Goal: Task Accomplishment & Management: Use online tool/utility

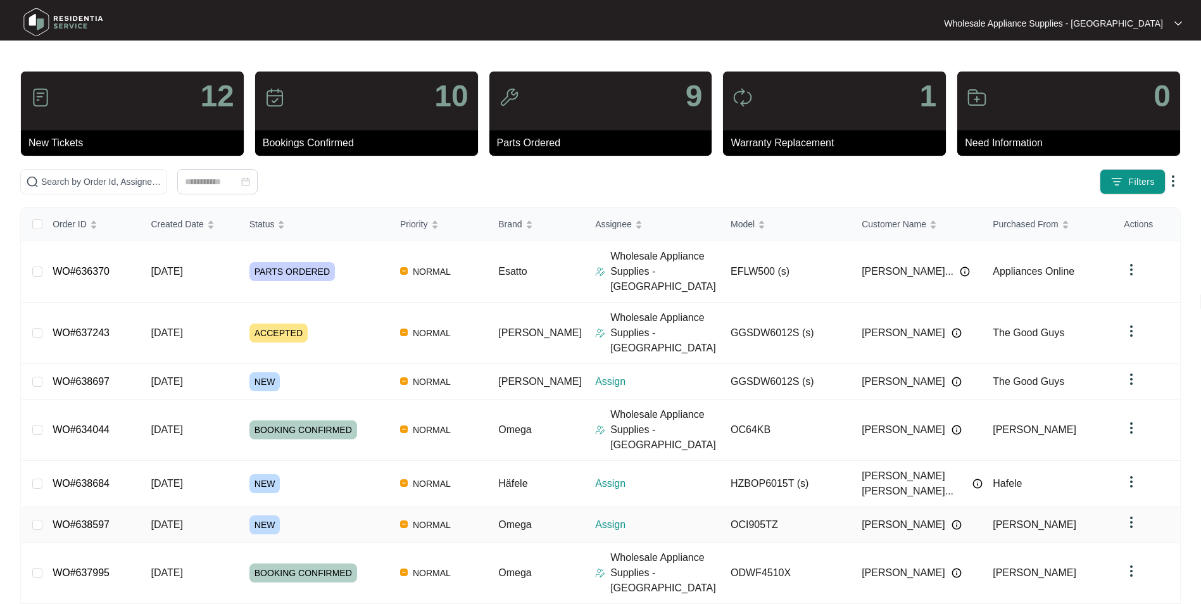
click at [172, 519] on span "[DATE]" at bounding box center [167, 524] width 32 height 11
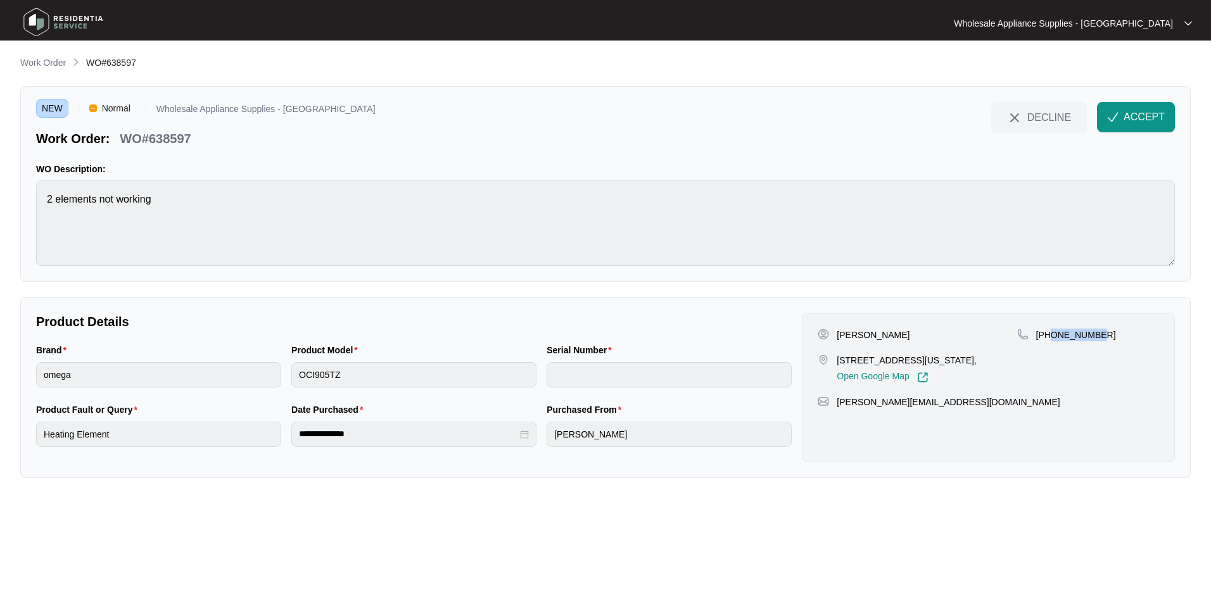
drag, startPoint x: 1095, startPoint y: 332, endPoint x: 1049, endPoint y: 334, distance: 46.2
click at [1049, 334] on p "[PHONE_NUMBER]" at bounding box center [1076, 335] width 80 height 13
copy p "451846921"
click at [1116, 110] on button "ACCEPT" at bounding box center [1136, 117] width 78 height 30
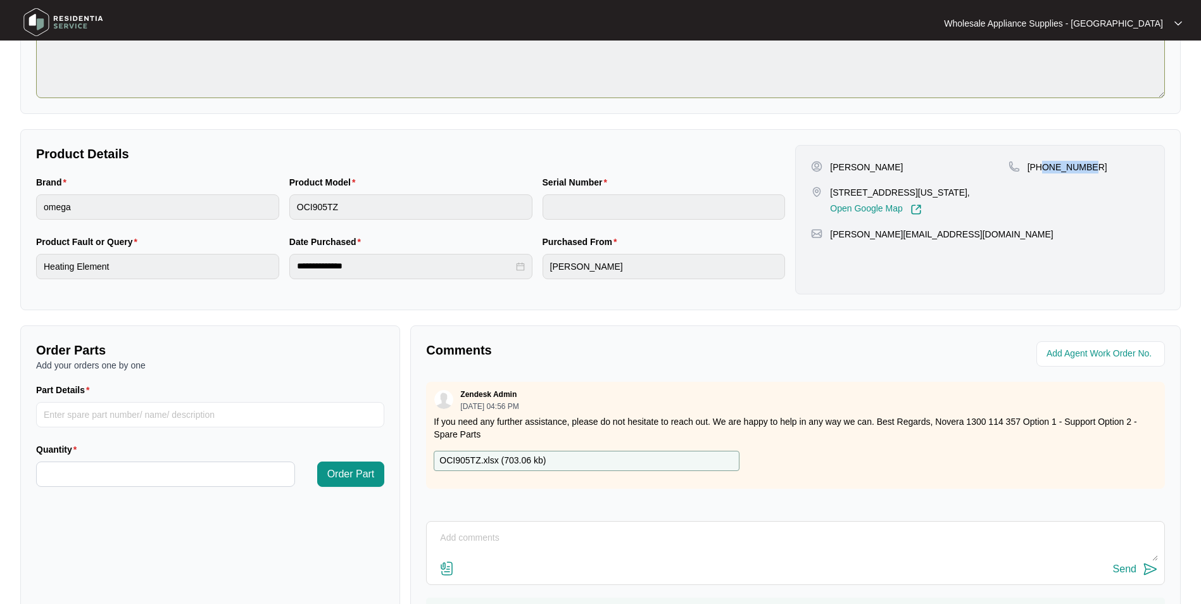
scroll to position [46, 0]
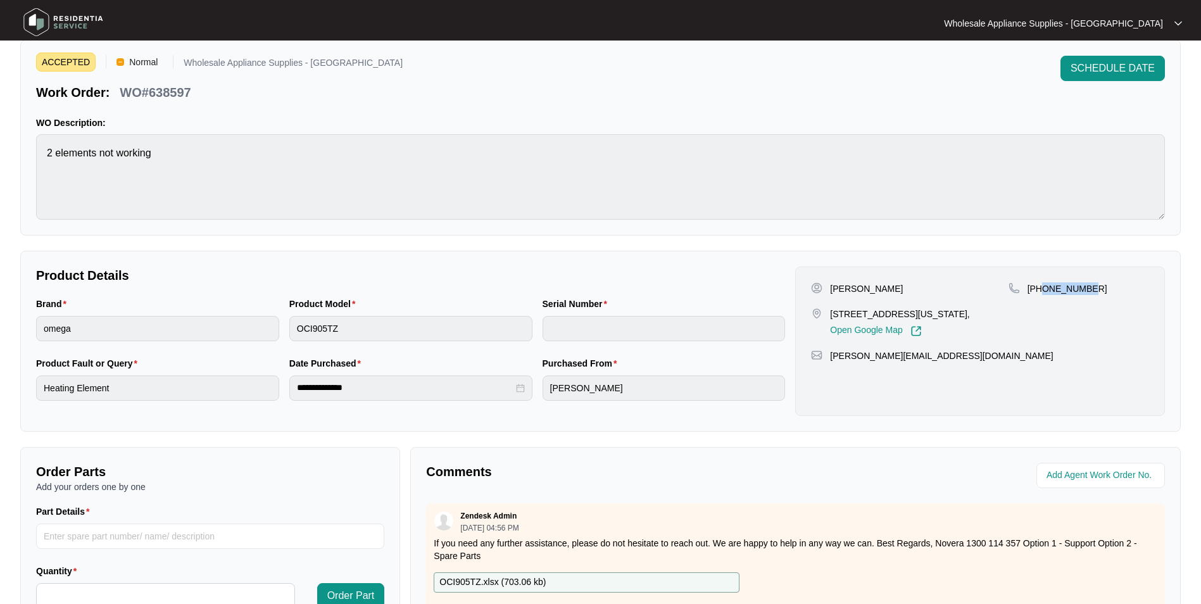
drag, startPoint x: 890, startPoint y: 289, endPoint x: 857, endPoint y: 292, distance: 32.4
click at [857, 292] on div "[PERSON_NAME]" at bounding box center [909, 288] width 197 height 13
copy p "Mclaren"
drag, startPoint x: 885, startPoint y: 312, endPoint x: 833, endPoint y: 315, distance: 52.0
click at [833, 315] on p "[STREET_ADDRESS][US_STATE]," at bounding box center [899, 314] width 139 height 13
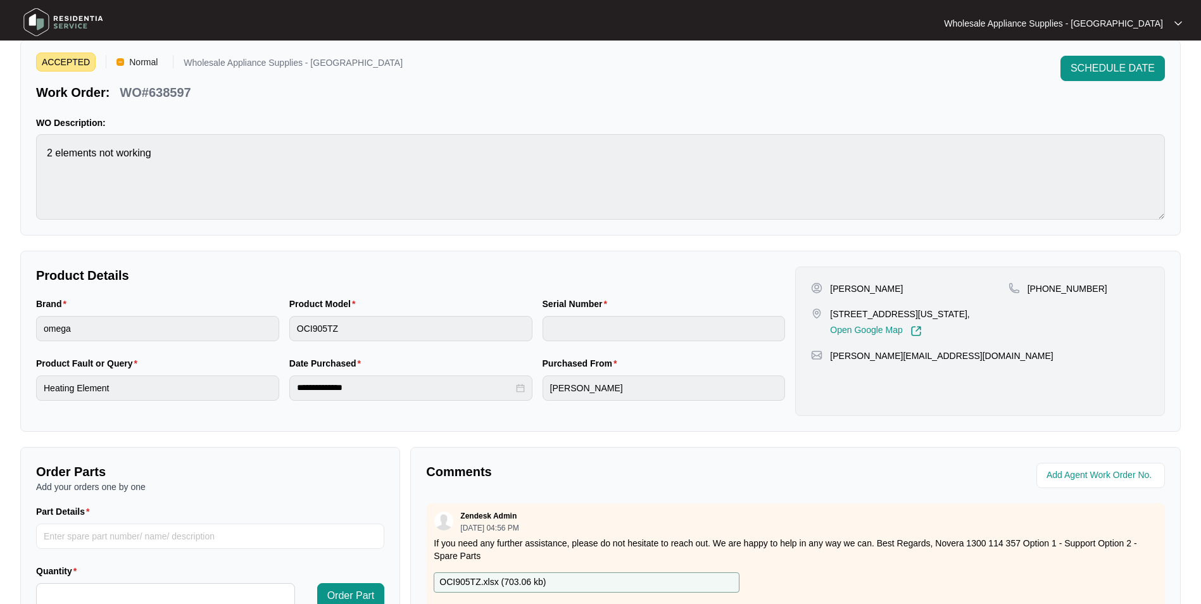
drag, startPoint x: 833, startPoint y: 315, endPoint x: 886, endPoint y: 313, distance: 52.6
click at [886, 313] on p "[STREET_ADDRESS][US_STATE]," at bounding box center [899, 314] width 139 height 13
drag, startPoint x: 887, startPoint y: 315, endPoint x: 827, endPoint y: 319, distance: 59.6
click at [827, 319] on div "[STREET_ADDRESS][US_STATE], Open Google Map" at bounding box center [909, 322] width 197 height 29
copy p "[STREET_ADDRESS]"
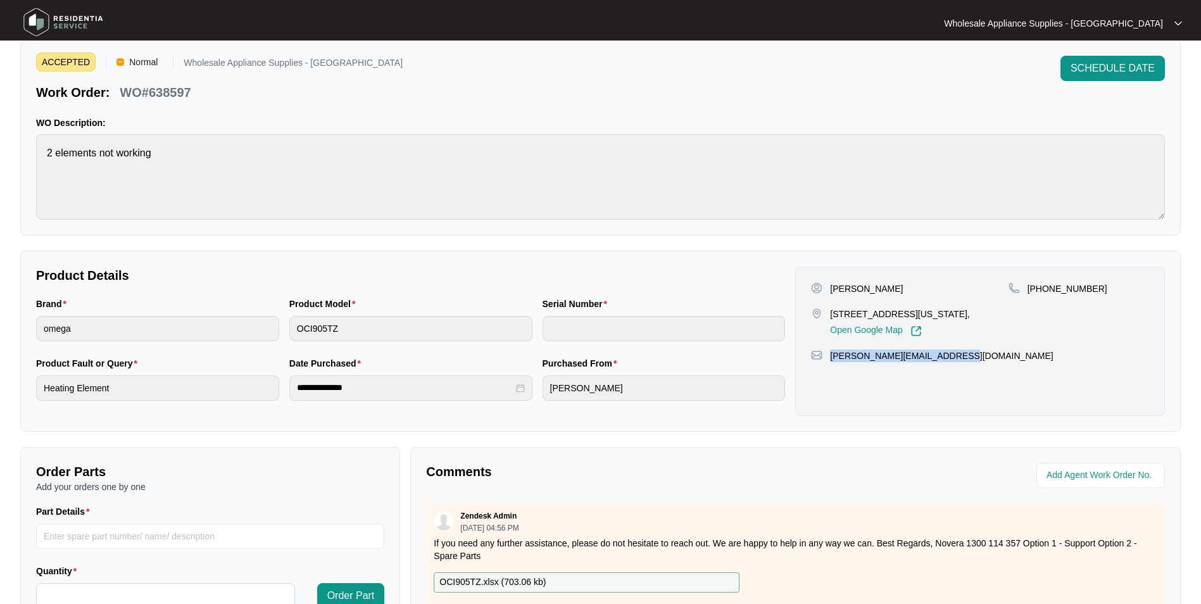
drag, startPoint x: 959, startPoint y: 358, endPoint x: 831, endPoint y: 365, distance: 128.1
click at [831, 365] on div "[PERSON_NAME] [STREET_ADDRESS][US_STATE], Open Google Map [PHONE_NUMBER] [PERSO…" at bounding box center [980, 341] width 370 height 149
copy p "[PERSON_NAME][EMAIL_ADDRESS][DOMAIN_NAME]"
click at [180, 89] on p "WO#638597" at bounding box center [155, 93] width 71 height 18
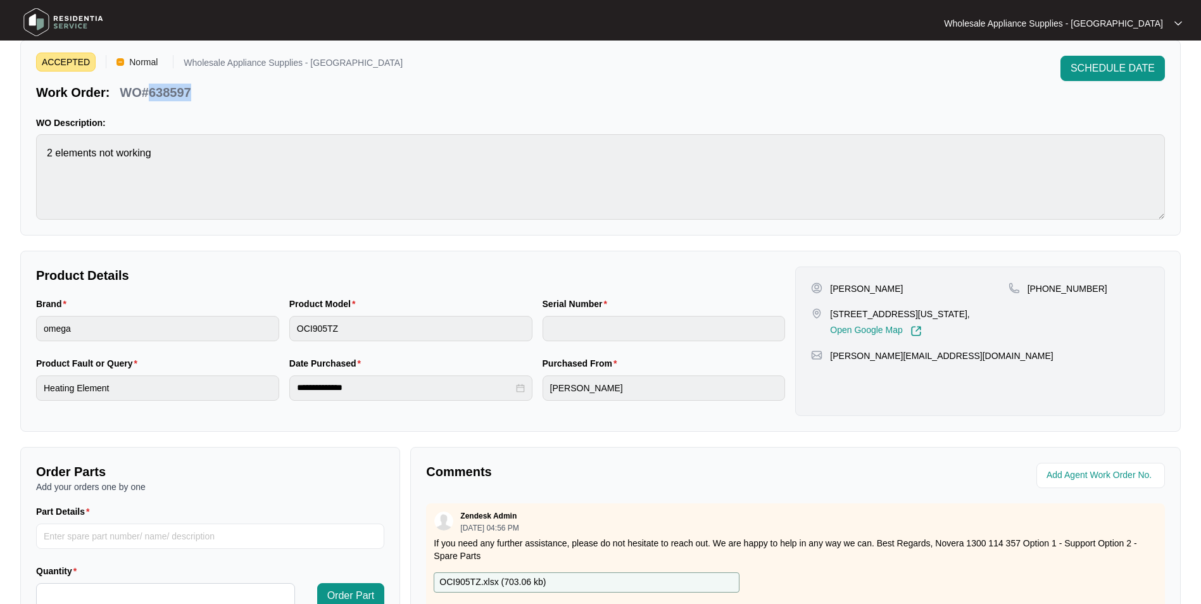
copy p "638597"
click at [243, 331] on div "Brand omega Product Model OCI905TZ Serial Number" at bounding box center [410, 327] width 759 height 60
click at [279, 392] on div "**********" at bounding box center [410, 387] width 759 height 60
click at [503, 581] on p "OCI905TZ.xlsx ( 703.06 kb )" at bounding box center [492, 583] width 106 height 14
drag, startPoint x: 676, startPoint y: 88, endPoint x: 701, endPoint y: 97, distance: 26.2
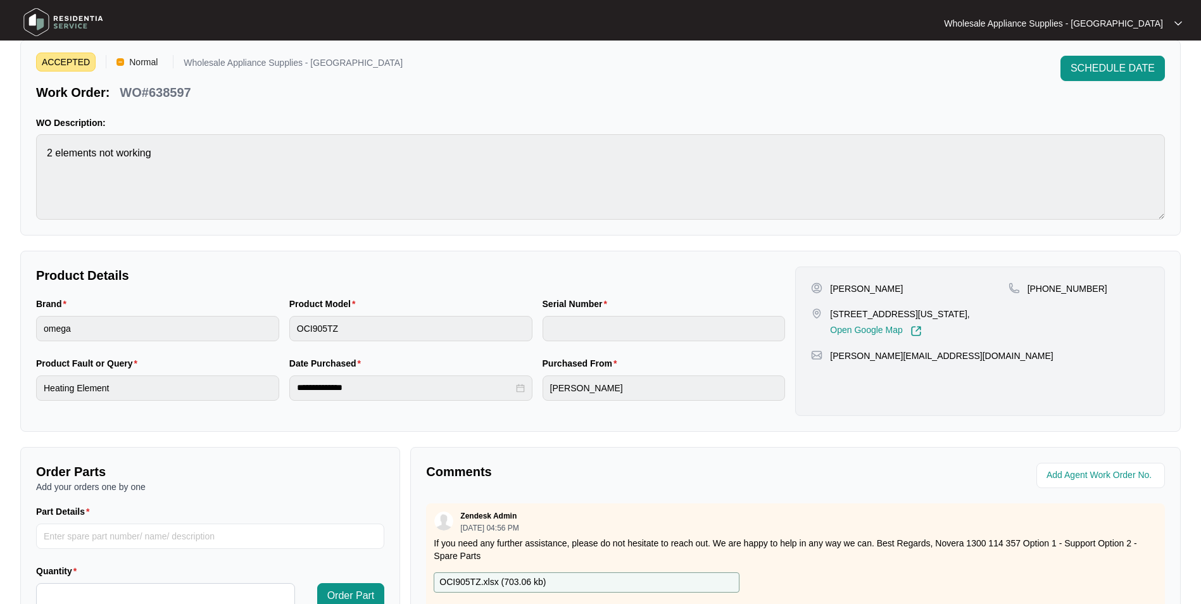
click at [682, 89] on div "ACCEPTED Normal Wholesale Appliance Supplies - [GEOGRAPHIC_DATA] Work Order: WO…" at bounding box center [600, 79] width 1129 height 46
drag, startPoint x: 72, startPoint y: 26, endPoint x: 79, endPoint y: 10, distance: 17.3
click at [72, 25] on img at bounding box center [63, 22] width 89 height 38
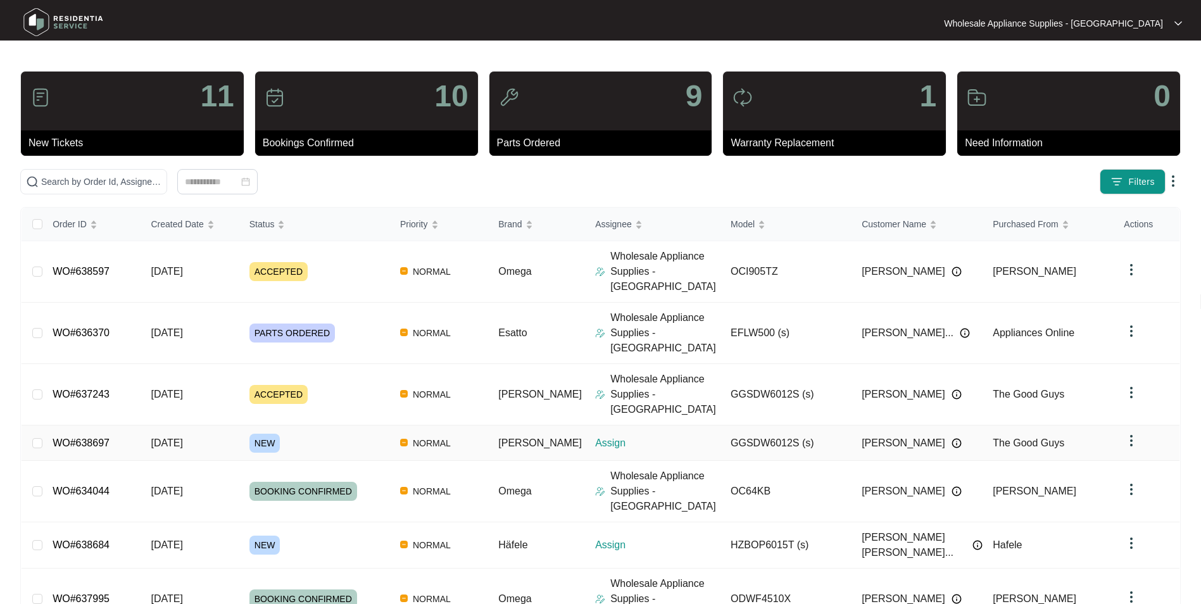
click at [180, 438] on span "[DATE]" at bounding box center [167, 443] width 32 height 11
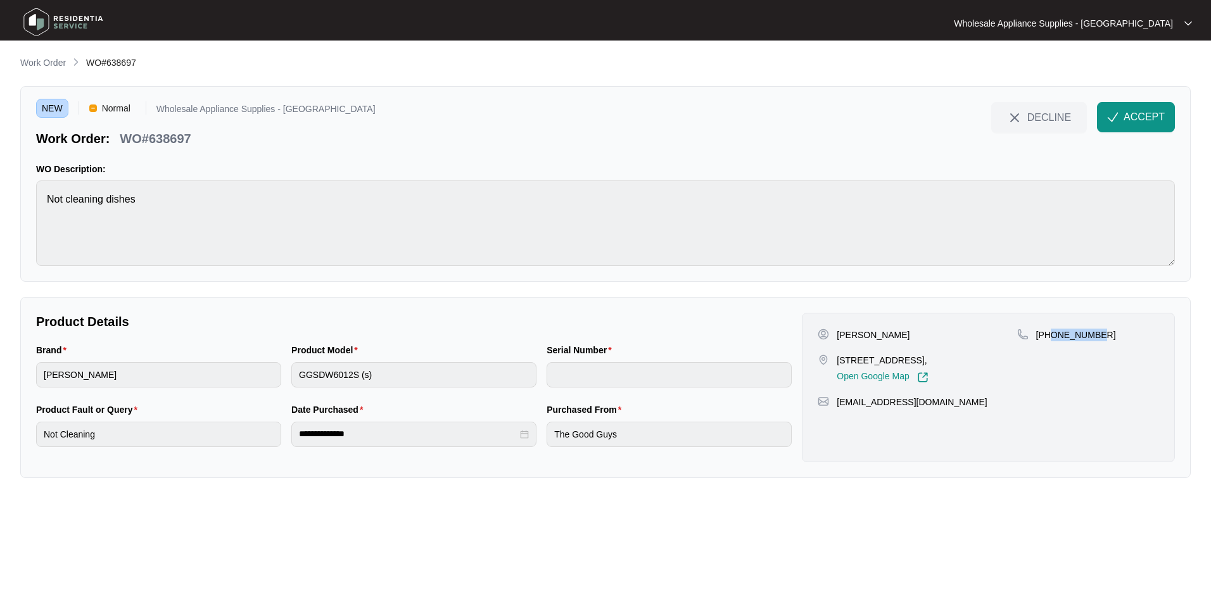
drag, startPoint x: 1094, startPoint y: 339, endPoint x: 1051, endPoint y: 344, distance: 44.0
click at [1051, 344] on div "[PHONE_NUMBER]" at bounding box center [1088, 356] width 142 height 54
copy p "423732302"
click at [883, 337] on p "[PERSON_NAME]" at bounding box center [872, 335] width 73 height 13
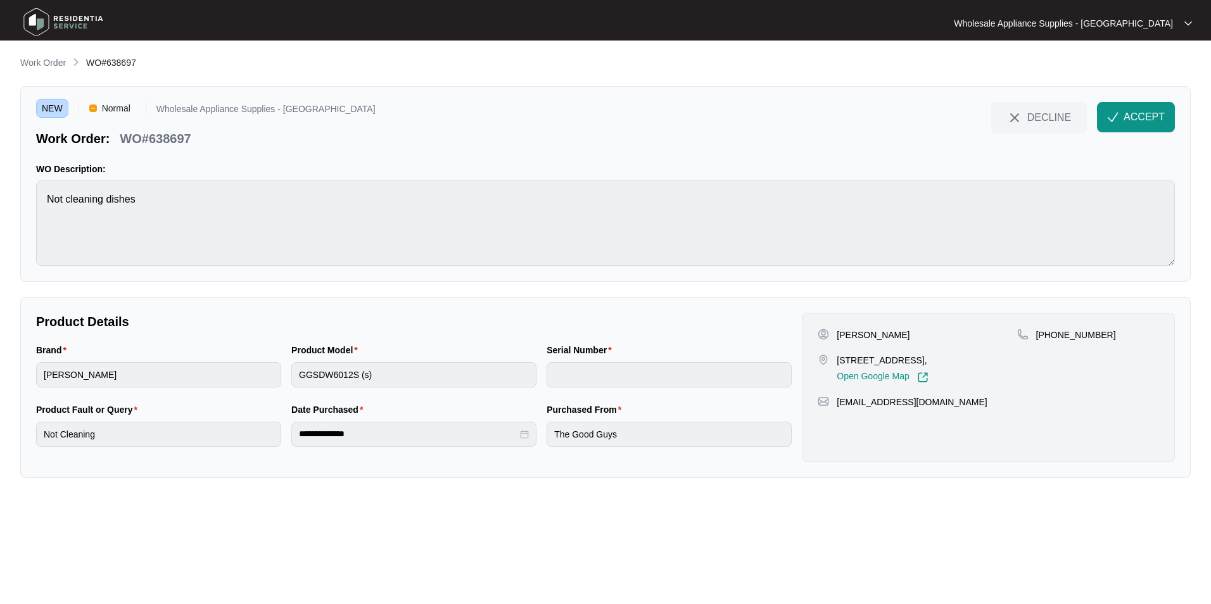
copy p "[PERSON_NAME]"
drag, startPoint x: 888, startPoint y: 362, endPoint x: 833, endPoint y: 362, distance: 54.5
click at [833, 362] on div "[STREET_ADDRESS], Open Google Map" at bounding box center [917, 368] width 199 height 29
copy p "20 turrama st"
drag, startPoint x: 933, startPoint y: 401, endPoint x: 838, endPoint y: 409, distance: 95.3
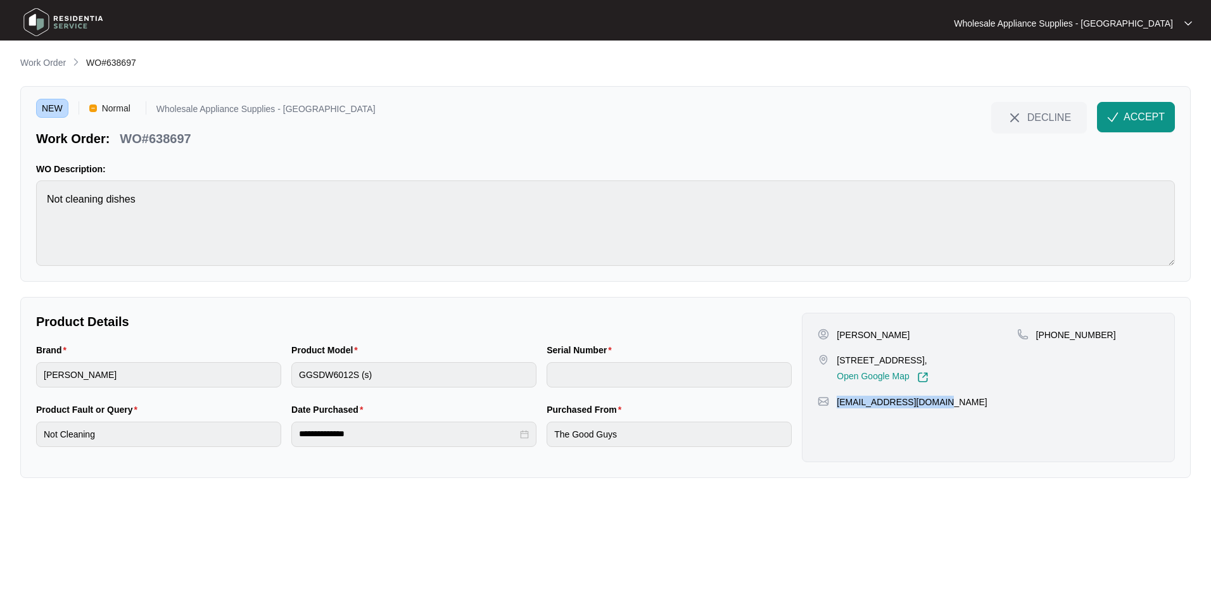
click at [838, 409] on div "[PERSON_NAME] 20 turrama st Wangi wangi Nsw 2267, Open Google Map [PHONE_NUMBER…" at bounding box center [988, 387] width 373 height 149
copy p "[EMAIL_ADDRESS][DOMAIN_NAME]"
click at [179, 144] on p "WO#638697" at bounding box center [155, 139] width 71 height 18
copy p "638697"
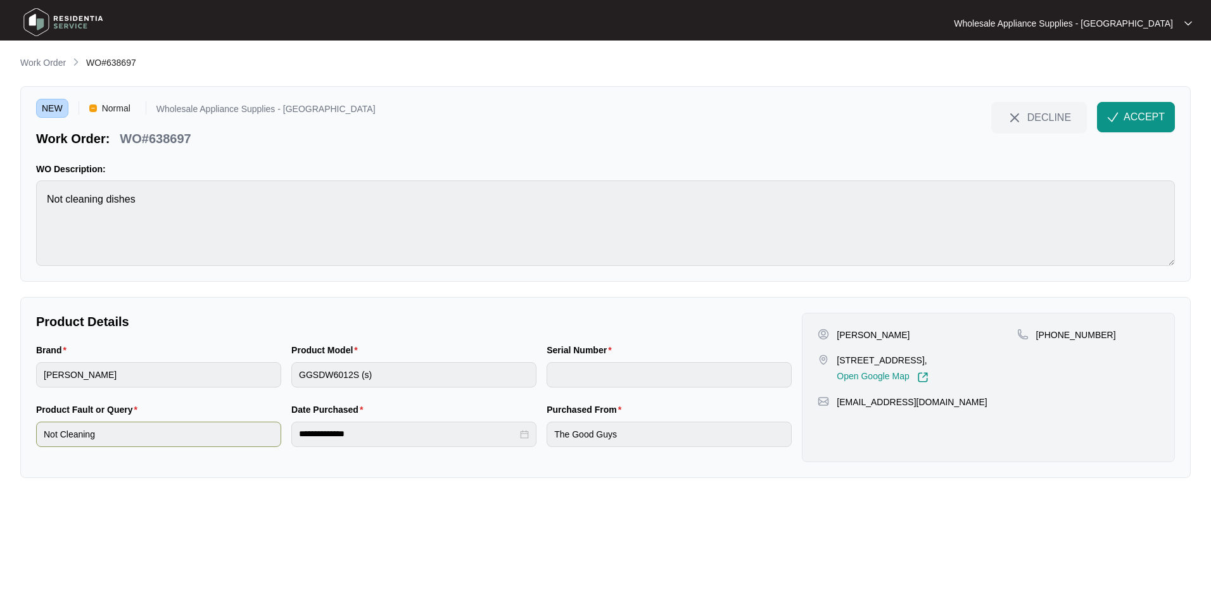
click at [242, 440] on div "**********" at bounding box center [414, 433] width 766 height 60
click at [1114, 115] on img "button" at bounding box center [1112, 116] width 11 height 11
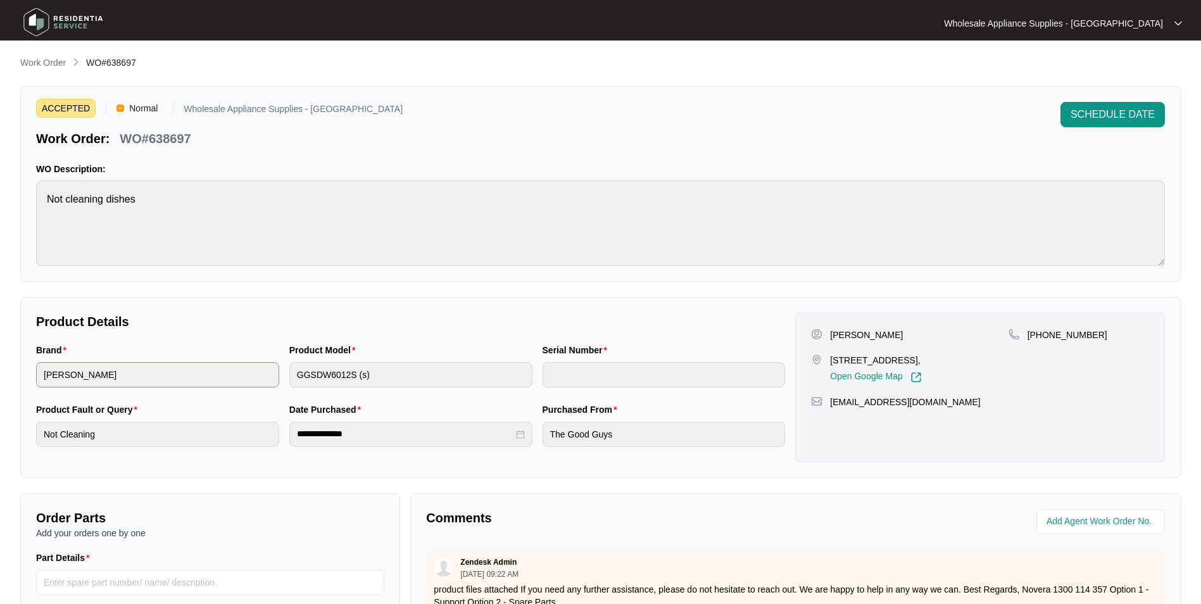
click at [270, 377] on div "Brand [PERSON_NAME] Product Model GGSDW6012S (s) Serial Number" at bounding box center [410, 373] width 759 height 60
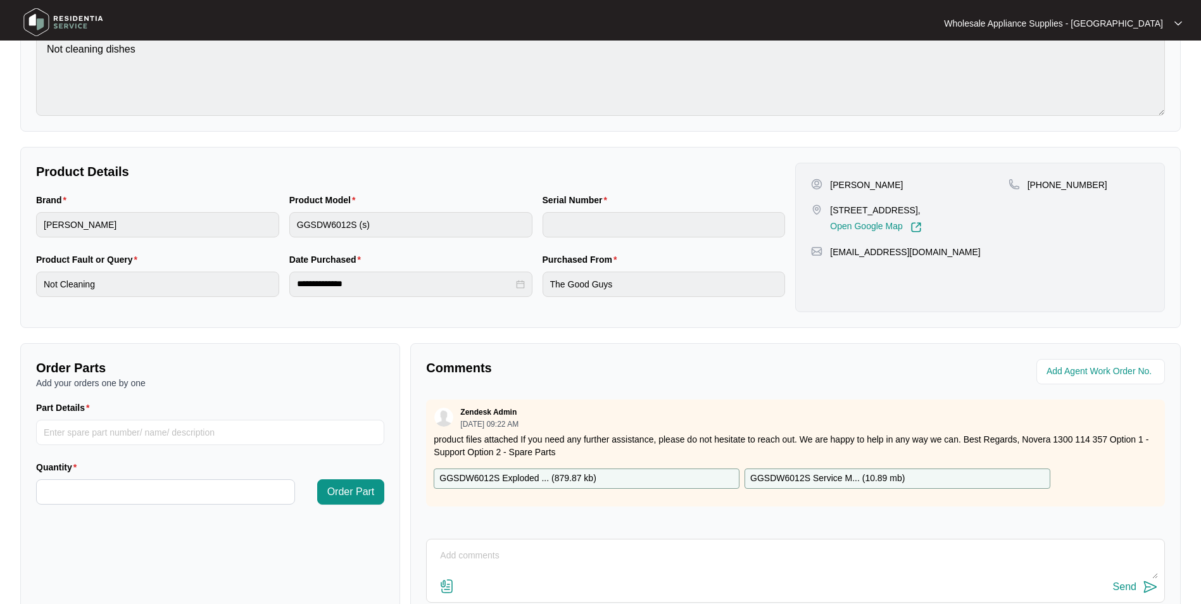
scroll to position [190, 0]
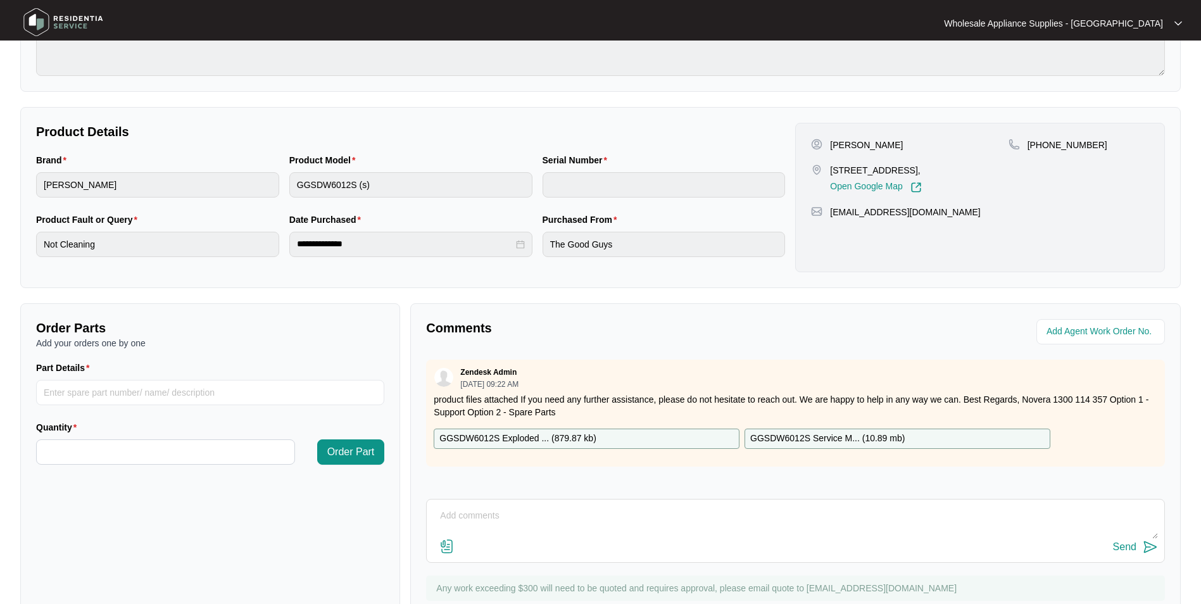
click at [524, 438] on p "GGSDW6012S Exploded ... ( 879.87 kb )" at bounding box center [517, 439] width 157 height 14
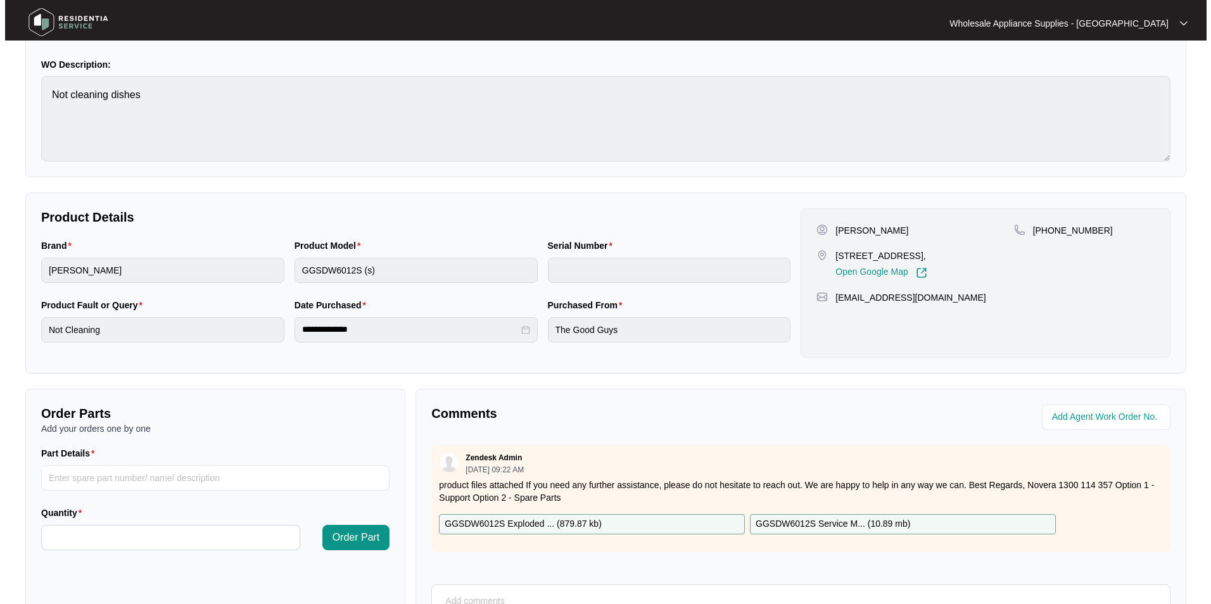
scroll to position [0, 0]
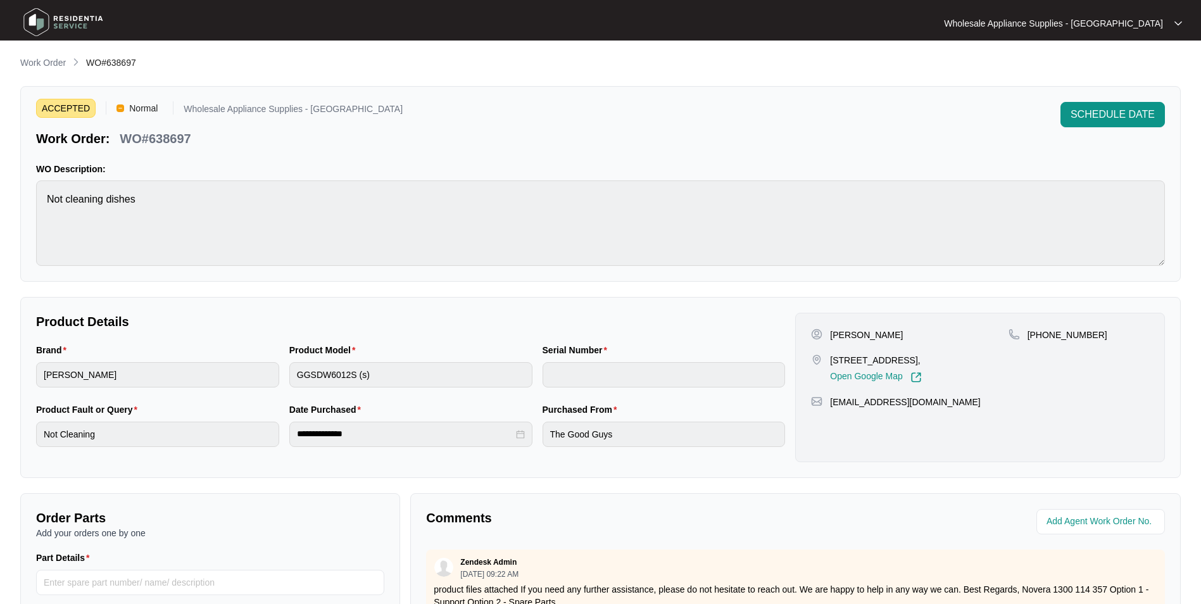
click at [78, 19] on img at bounding box center [63, 22] width 89 height 38
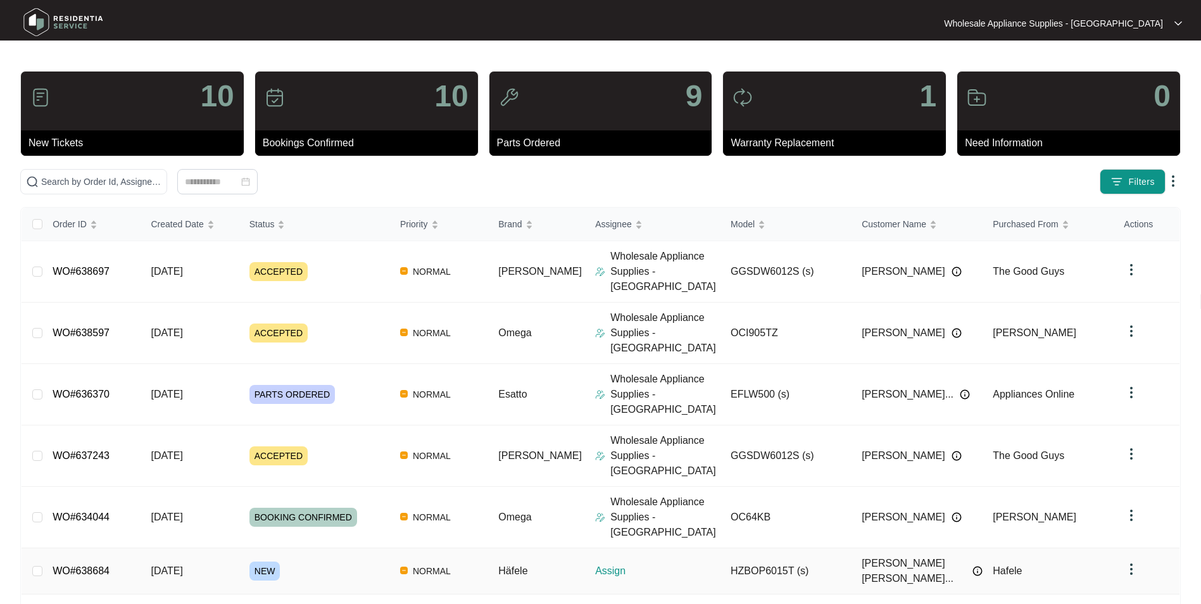
click at [167, 565] on span "[DATE]" at bounding box center [167, 570] width 32 height 11
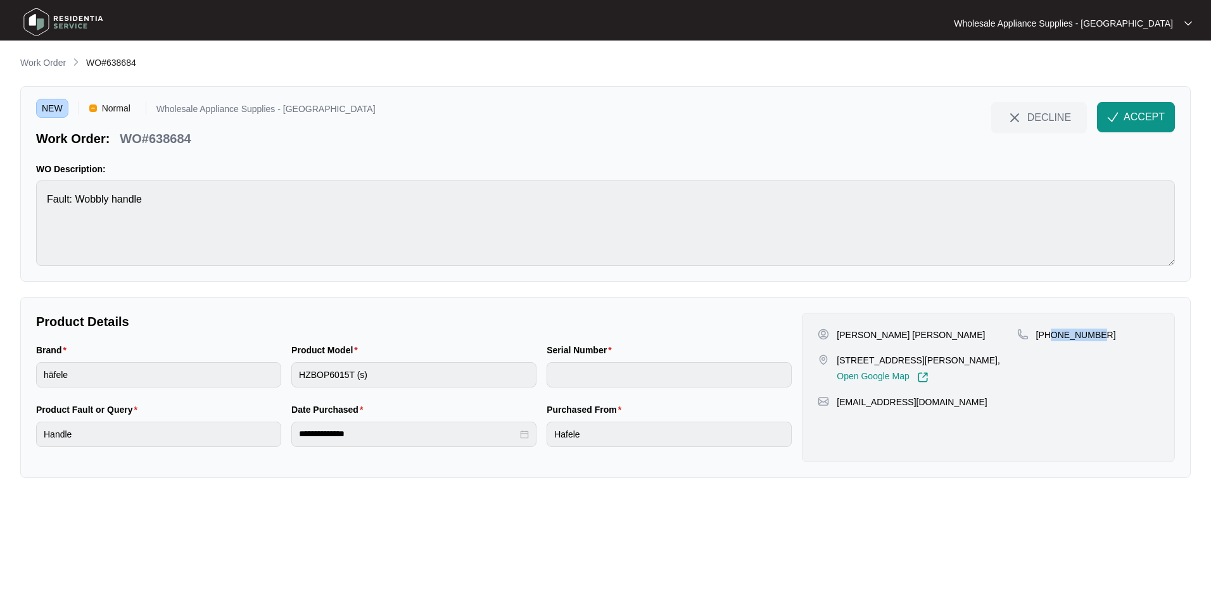
drag, startPoint x: 1097, startPoint y: 336, endPoint x: 1051, endPoint y: 344, distance: 47.0
click at [1051, 344] on div "[PHONE_NUMBER]" at bounding box center [1088, 356] width 142 height 54
click at [895, 337] on p "[PERSON_NAME] [PERSON_NAME]" at bounding box center [910, 335] width 148 height 13
click at [895, 336] on p "[PERSON_NAME] [PERSON_NAME]" at bounding box center [910, 335] width 148 height 13
drag, startPoint x: 892, startPoint y: 357, endPoint x: 836, endPoint y: 359, distance: 55.1
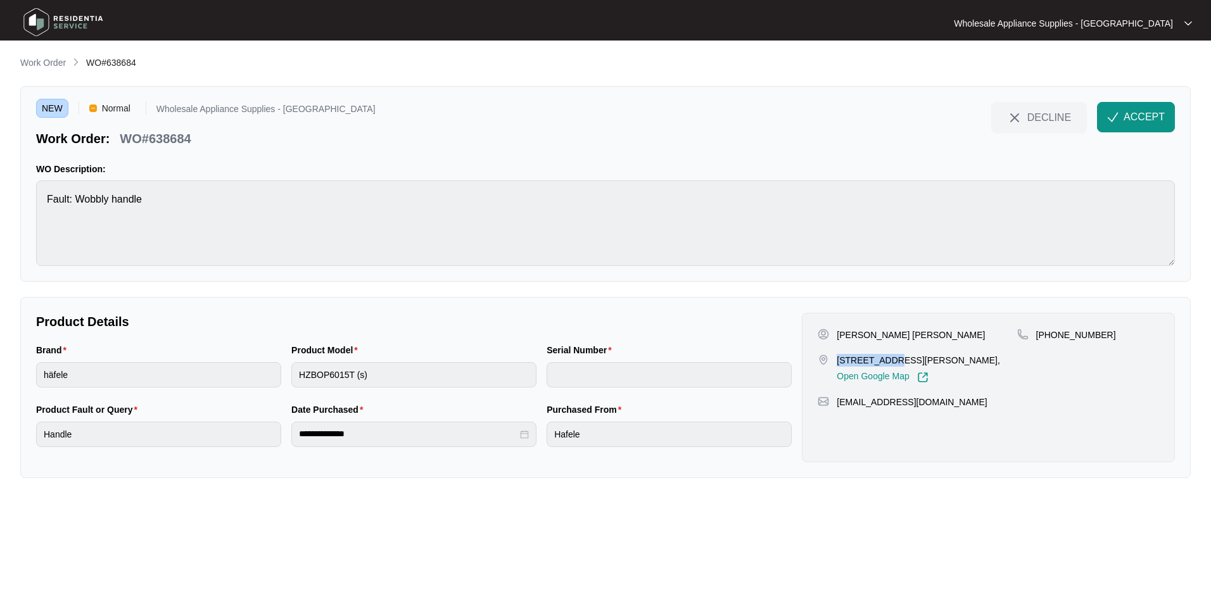
click at [836, 359] on p "[STREET_ADDRESS][PERSON_NAME]," at bounding box center [917, 360] width 163 height 13
drag, startPoint x: 945, startPoint y: 404, endPoint x: 838, endPoint y: 410, distance: 107.2
click at [838, 410] on div "[PERSON_NAME] [PERSON_NAME] [STREET_ADDRESS][PERSON_NAME], Open Google Map [PHO…" at bounding box center [988, 387] width 373 height 149
click at [170, 136] on p "WO#638684" at bounding box center [155, 139] width 71 height 18
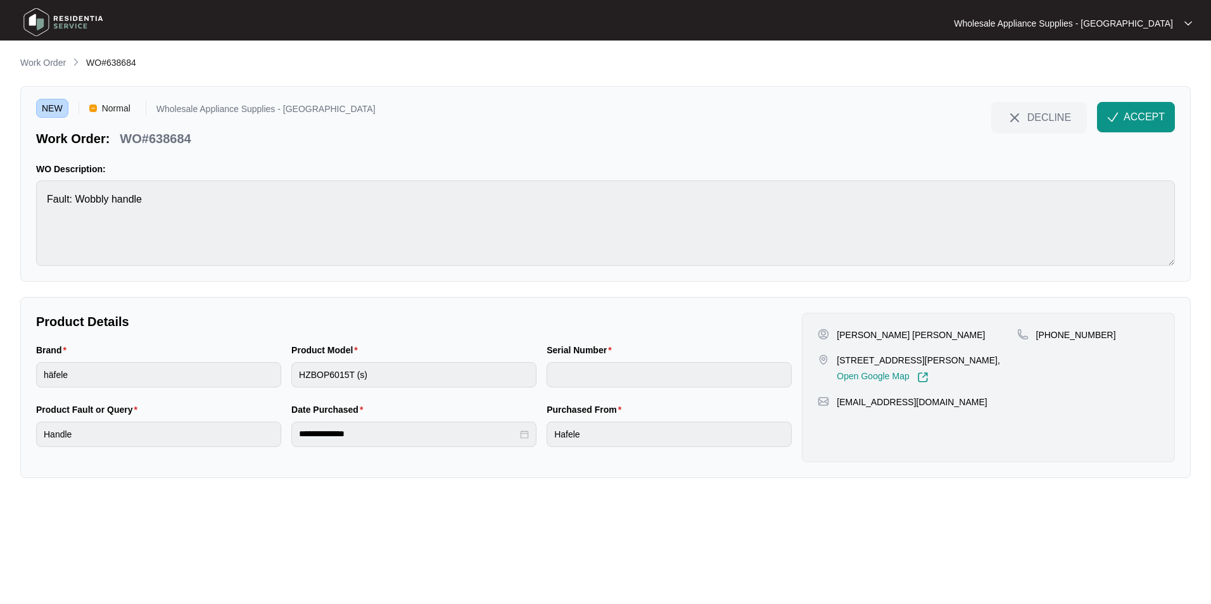
click at [288, 388] on div "Product Model HZBOP6015T (s)" at bounding box center [413, 373] width 255 height 60
